Goal: Task Accomplishment & Management: Manage account settings

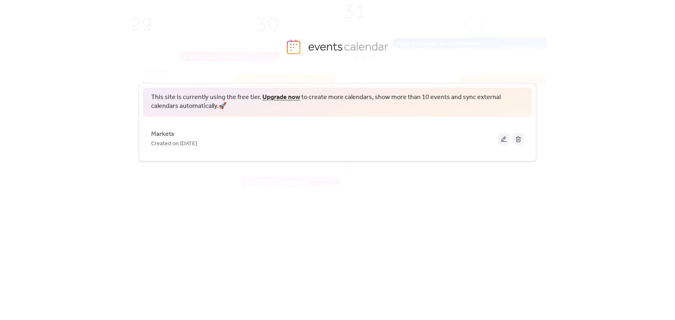
click at [188, 111] on span "This site is currently using the free tier. Upgrade now to create more calendar…" at bounding box center [337, 102] width 373 height 18
drag, startPoint x: 3, startPoint y: 193, endPoint x: 36, endPoint y: 126, distance: 74.9
click at [36, 126] on div "This site is currently using the free tier. Upgrade now to create more calendar…" at bounding box center [337, 201] width 675 height 238
